Goal: Task Accomplishment & Management: Manage account settings

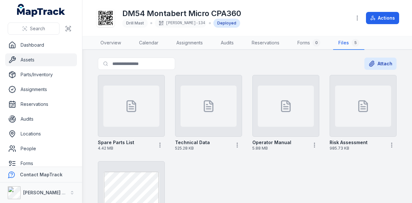
click at [28, 61] on link "Assets" at bounding box center [41, 59] width 72 height 13
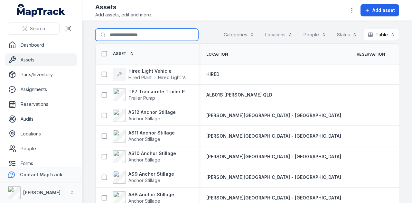
click at [134, 38] on input "Search for assets" at bounding box center [146, 35] width 103 height 12
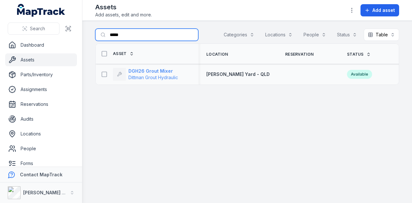
type input "*****"
click at [160, 71] on strong "DGH26 Grout Mixer" at bounding box center [153, 71] width 50 height 6
click at [158, 31] on input "*****" at bounding box center [146, 35] width 103 height 12
type input "*****"
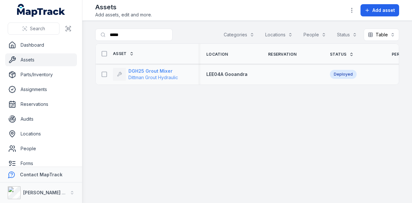
click at [145, 71] on strong "DGH25 Grout Mixer" at bounding box center [153, 71] width 50 height 6
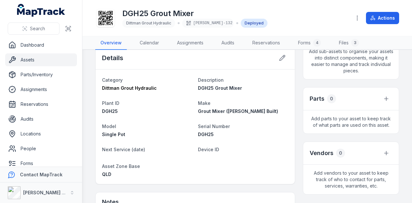
scroll to position [289, 0]
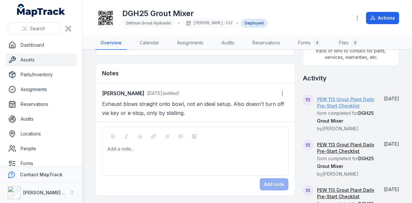
click at [345, 101] on link "PEW 113 Grout Plant Daily Pre-Start Checklist" at bounding box center [346, 102] width 58 height 13
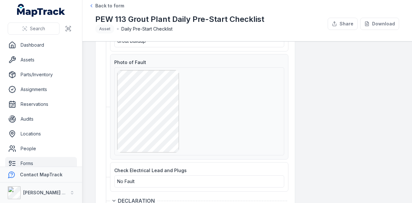
scroll to position [772, 0]
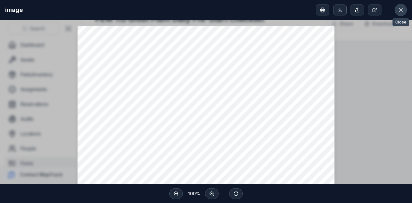
click at [395, 11] on button at bounding box center [400, 10] width 12 height 12
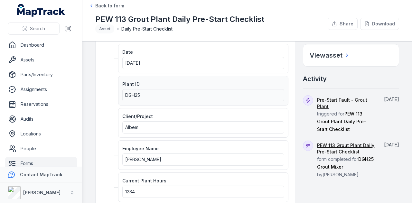
scroll to position [0, 0]
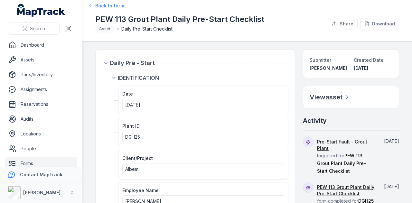
click at [101, 9] on span "Back to form" at bounding box center [109, 6] width 29 height 6
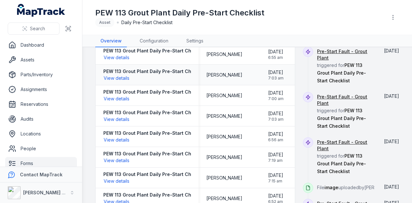
scroll to position [96, 0]
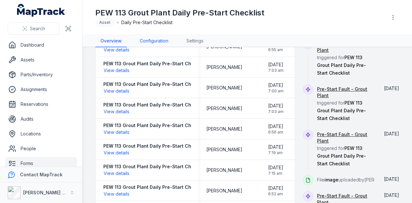
click at [145, 47] on div "Toggle Navigation PEW 113 Grout Plant Daily Pre-Start Checklist Asset Daily Pre…" at bounding box center [246, 101] width 329 height 203
click at [147, 43] on link "Configuration" at bounding box center [153, 41] width 39 height 12
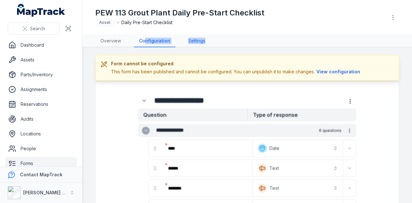
click at [201, 43] on link "Settings" at bounding box center [196, 41] width 27 height 12
click at [113, 40] on link "Overview" at bounding box center [110, 41] width 31 height 12
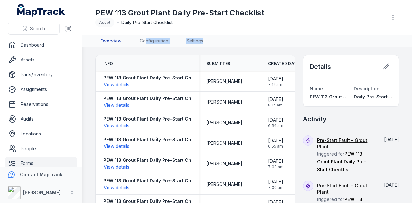
click at [113, 40] on link "Overview" at bounding box center [111, 41] width 32 height 12
click at [251, 36] on nav "Overview Configuration Settings" at bounding box center [247, 41] width 304 height 12
click at [159, 42] on link "Configuration" at bounding box center [153, 41] width 39 height 12
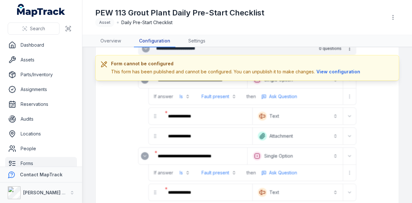
scroll to position [225, 0]
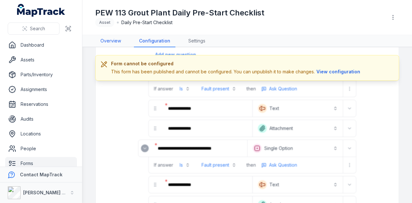
click at [106, 38] on link "Overview" at bounding box center [110, 41] width 31 height 12
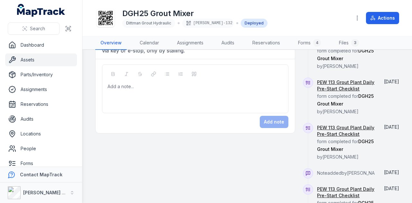
scroll to position [404, 0]
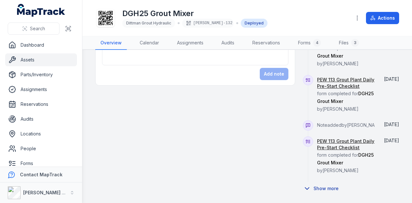
click at [323, 186] on button "Show more" at bounding box center [323, 189] width 40 height 14
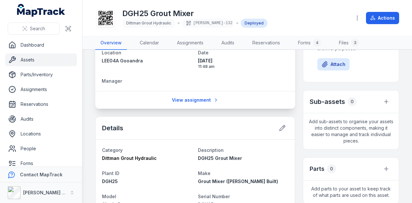
scroll to position [0, 0]
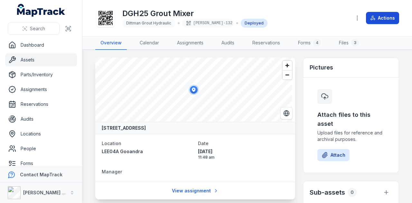
click at [378, 19] on button "Actions" at bounding box center [382, 18] width 33 height 12
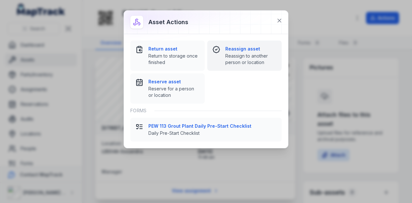
click at [249, 57] on span "Reassign to another person or location" at bounding box center [250, 59] width 51 height 13
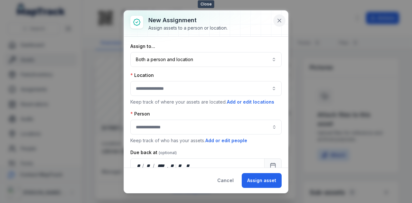
click at [280, 25] on button at bounding box center [279, 20] width 12 height 12
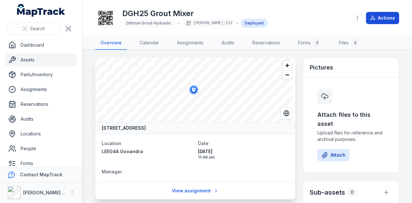
click at [388, 20] on button "Actions" at bounding box center [382, 18] width 33 height 12
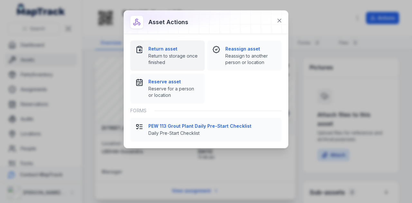
click at [187, 49] on strong "Return asset" at bounding box center [173, 49] width 51 height 6
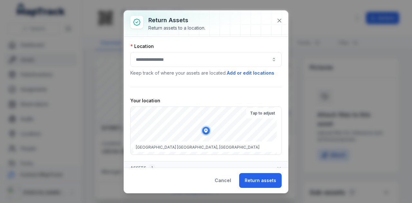
click at [200, 59] on div at bounding box center [205, 59] width 151 height 15
click at [200, 59] on button "button" at bounding box center [205, 59] width 151 height 15
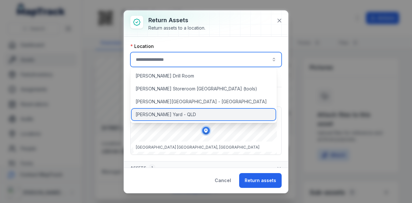
click at [185, 114] on div "[PERSON_NAME] Yard - QLD" at bounding box center [204, 115] width 144 height 12
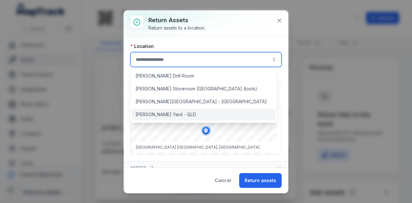
type input "**********"
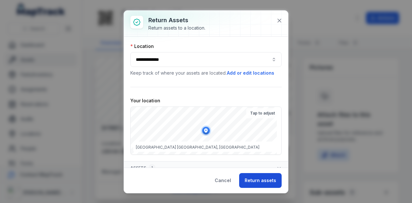
click at [266, 180] on button "Return assets" at bounding box center [260, 180] width 42 height 15
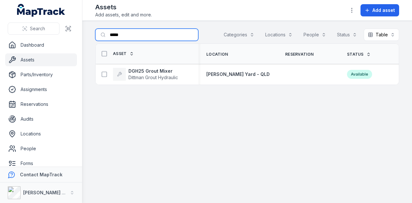
click at [148, 36] on input "*****" at bounding box center [146, 35] width 103 height 12
type input "*"
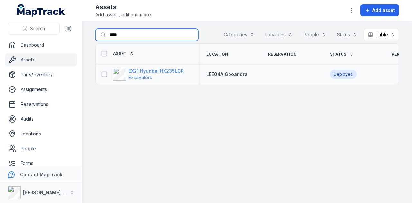
type input "****"
click at [161, 68] on strong "EX21 Hyundai HX235LCR" at bounding box center [155, 71] width 55 height 6
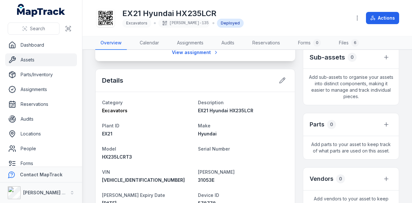
scroll to position [129, 0]
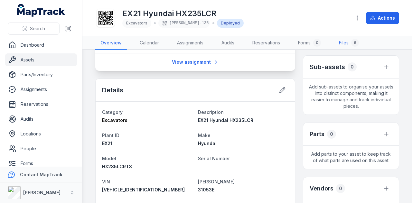
click at [338, 42] on link "Files 6" at bounding box center [348, 43] width 30 height 14
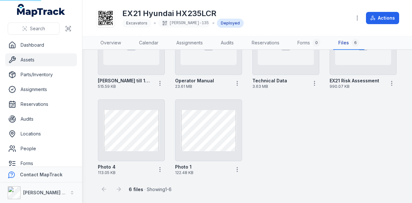
scroll to position [8, 0]
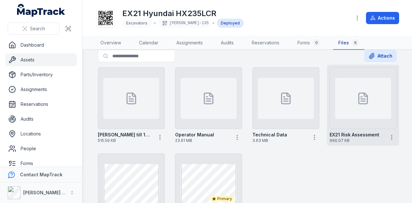
drag, startPoint x: 385, startPoint y: 137, endPoint x: 377, endPoint y: 138, distance: 7.1
click at [388, 137] on icon "button" at bounding box center [391, 137] width 6 height 6
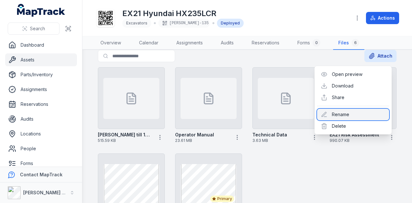
click at [349, 114] on div "Rename" at bounding box center [353, 115] width 72 height 12
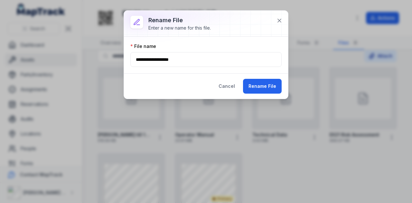
click at [146, 62] on input "**********" at bounding box center [205, 59] width 151 height 15
click at [266, 86] on button "Rename File" at bounding box center [262, 86] width 39 height 15
type input "**********"
